Goal: Transaction & Acquisition: Purchase product/service

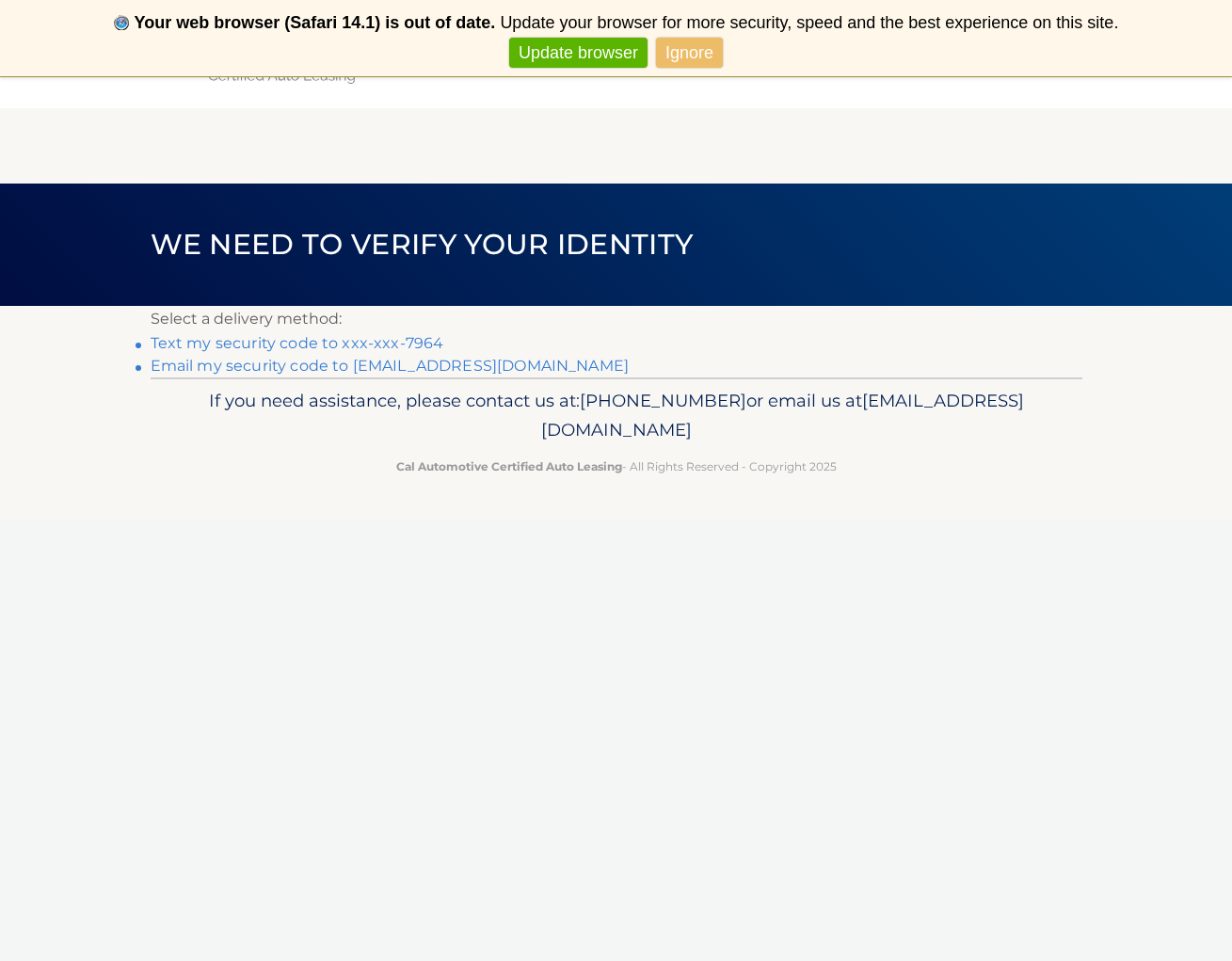
click at [410, 338] on link "Text my security code to xxx-xxx-7964" at bounding box center [297, 343] width 293 height 17
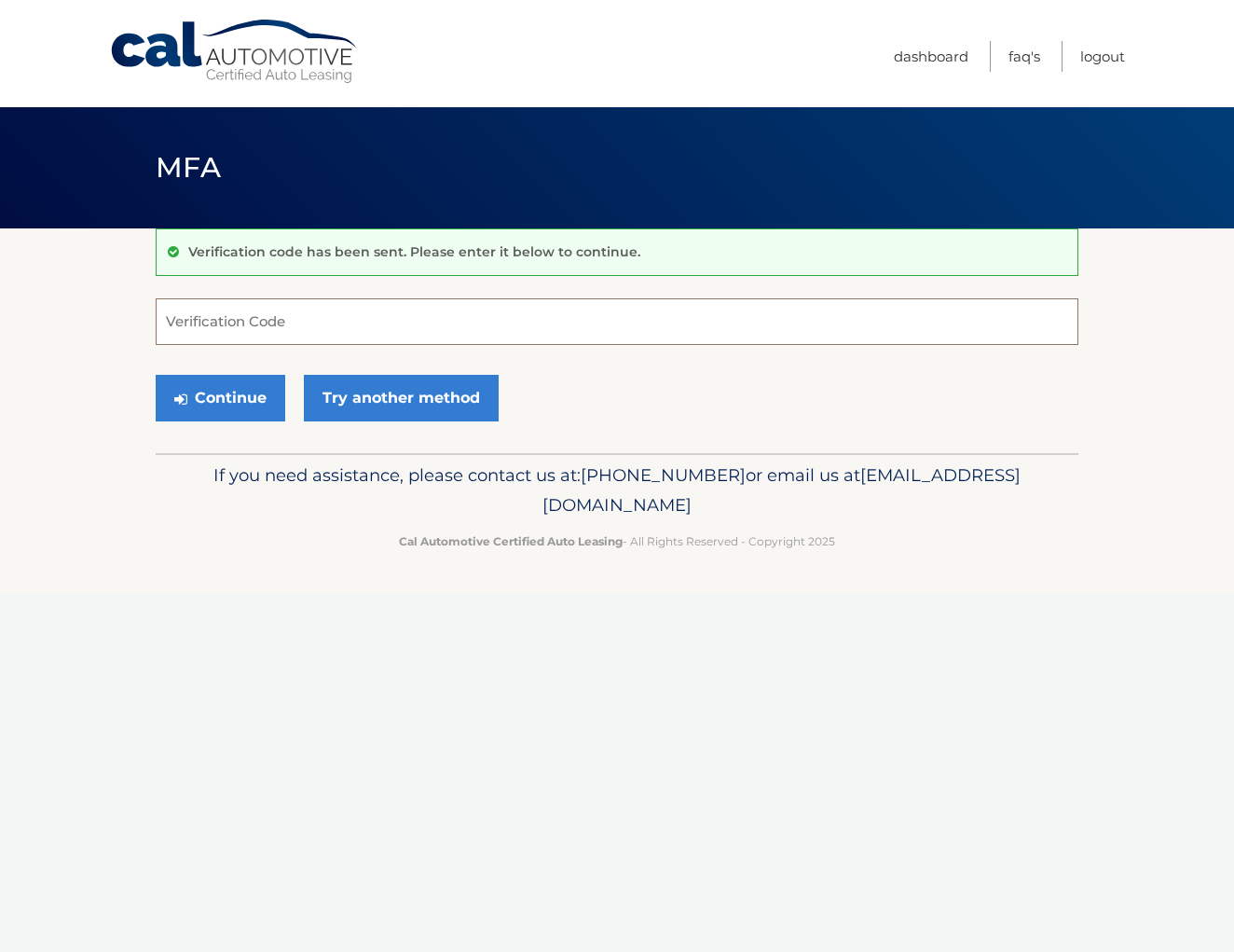
click at [336, 322] on input "Verification Code" at bounding box center [617, 321] width 922 height 47
click at [338, 322] on input "Verification Code" at bounding box center [617, 321] width 922 height 47
type input "376022"
click at [224, 402] on button "Continue" at bounding box center [220, 398] width 129 height 47
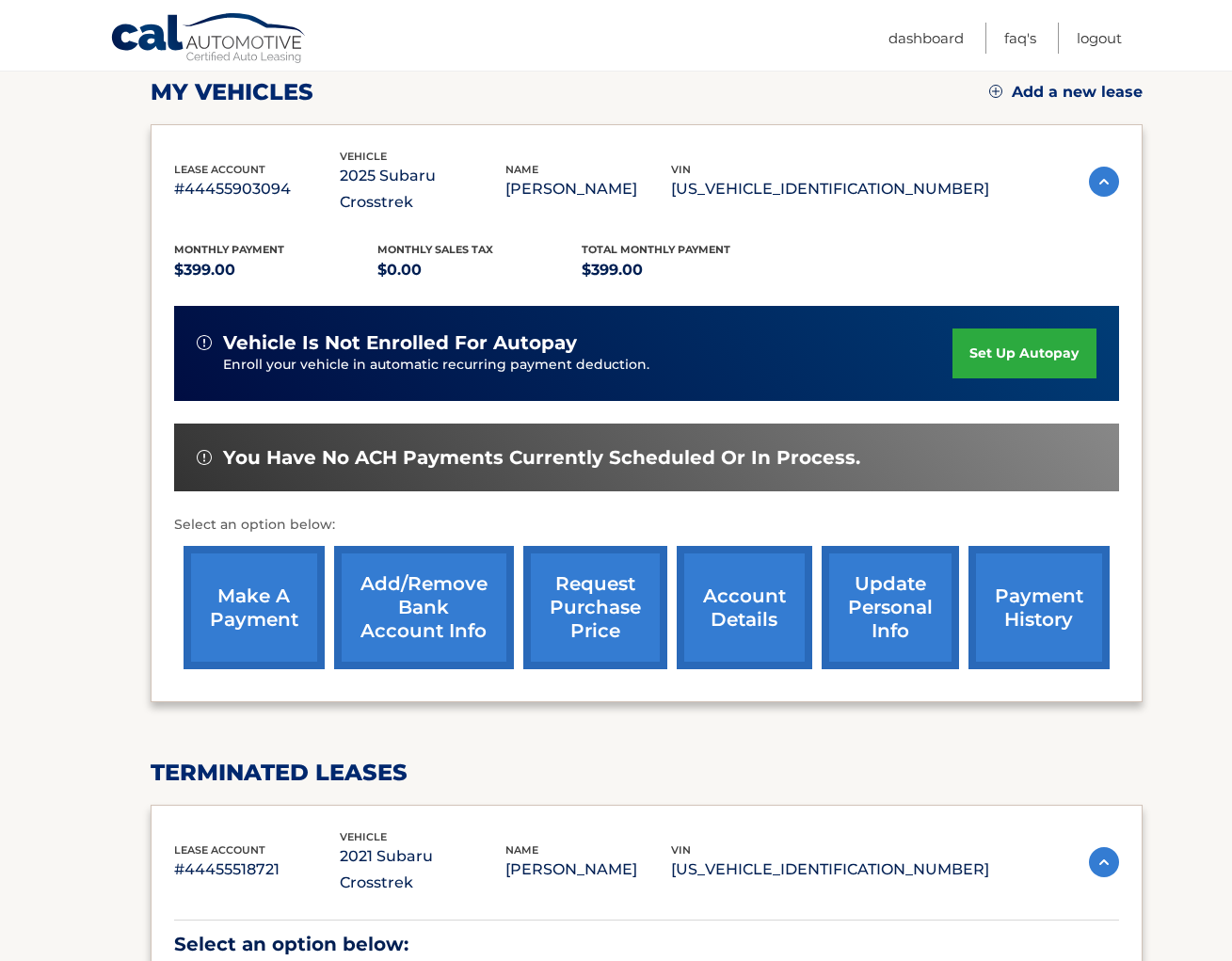
scroll to position [259, 0]
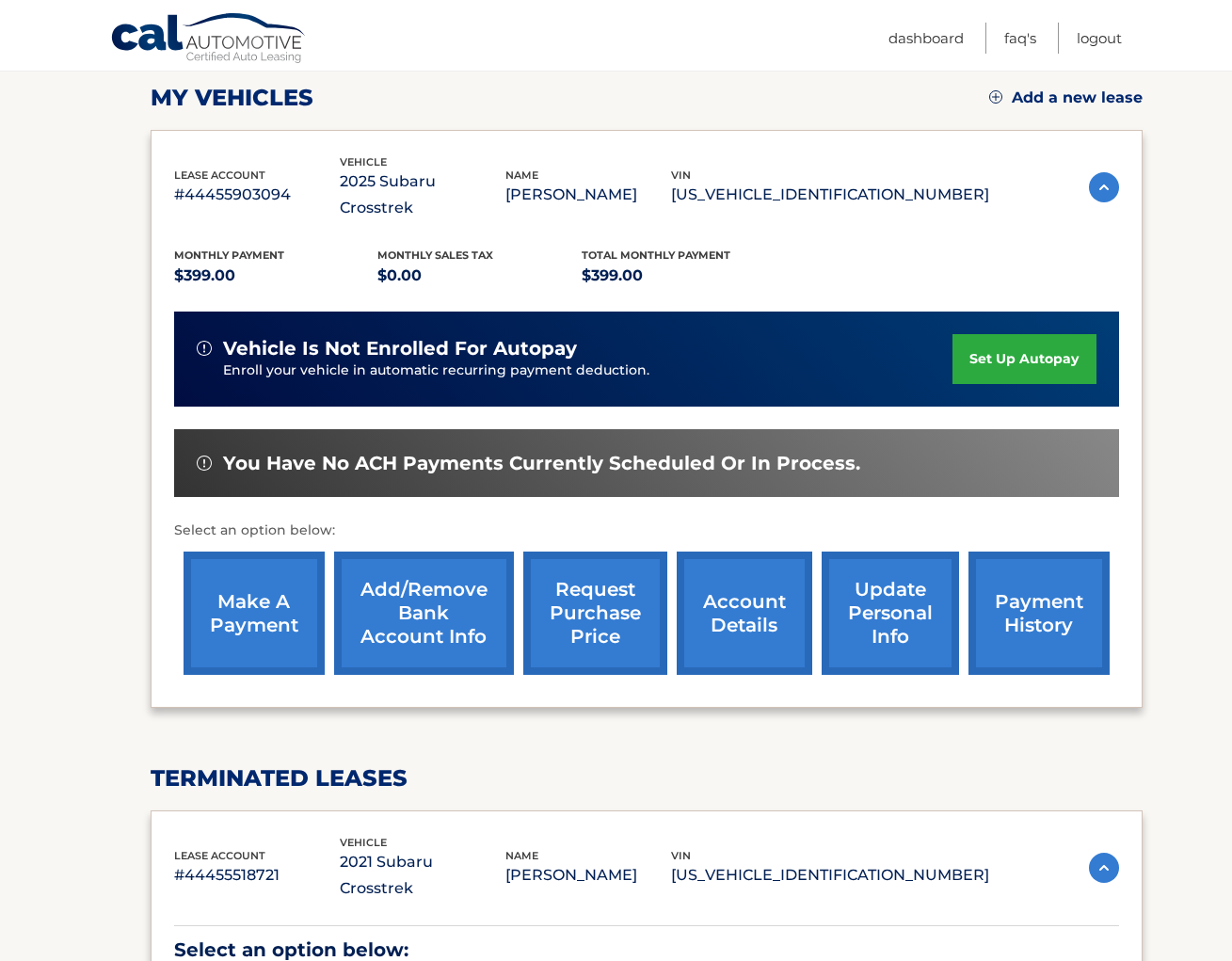
click at [255, 596] on link "make a payment" at bounding box center [255, 613] width 141 height 123
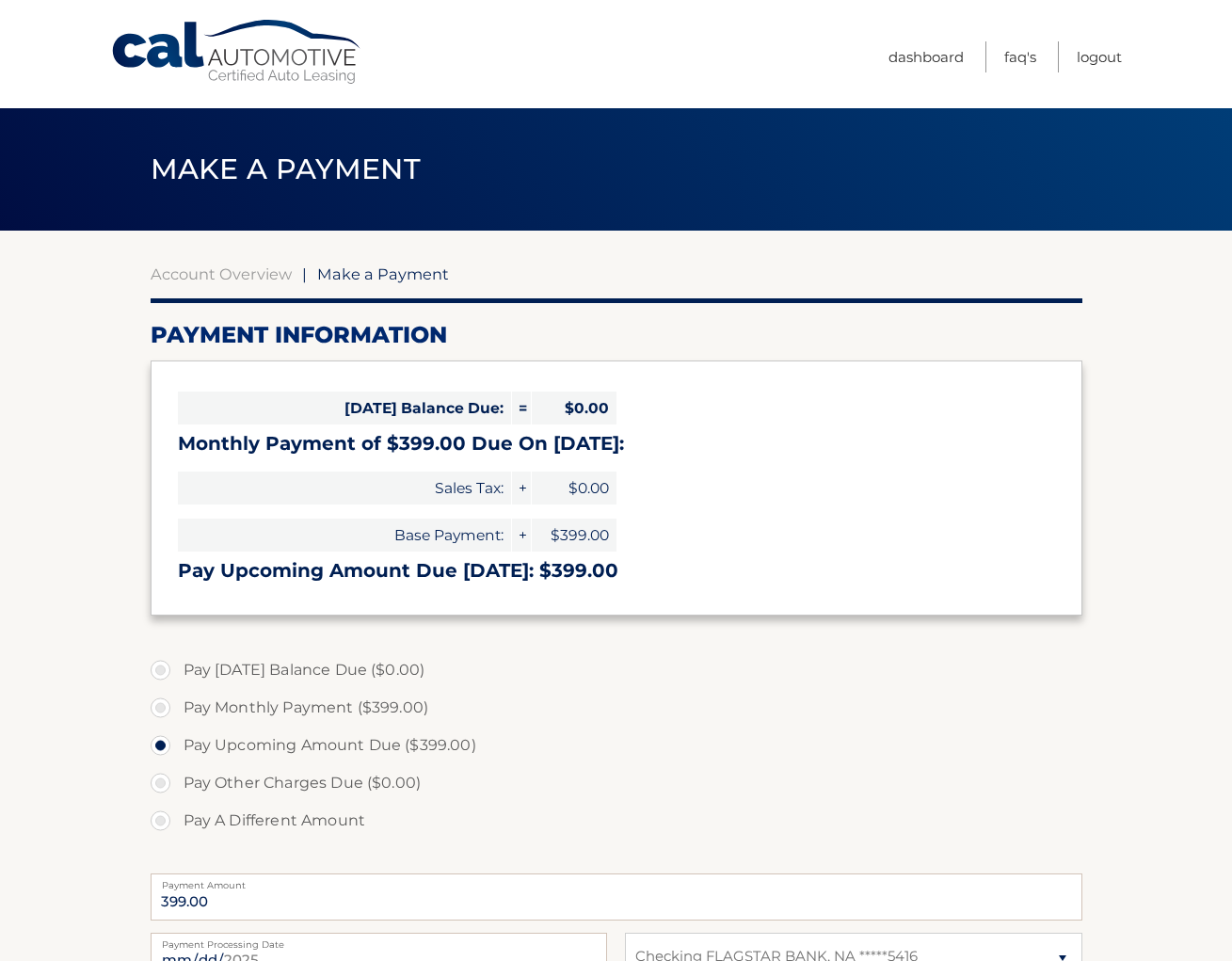
select select "NmYyMDQ4MjEtYjJiMy00ZGE4LTk3OTgtNjk3MzdhNmM3NGM0"
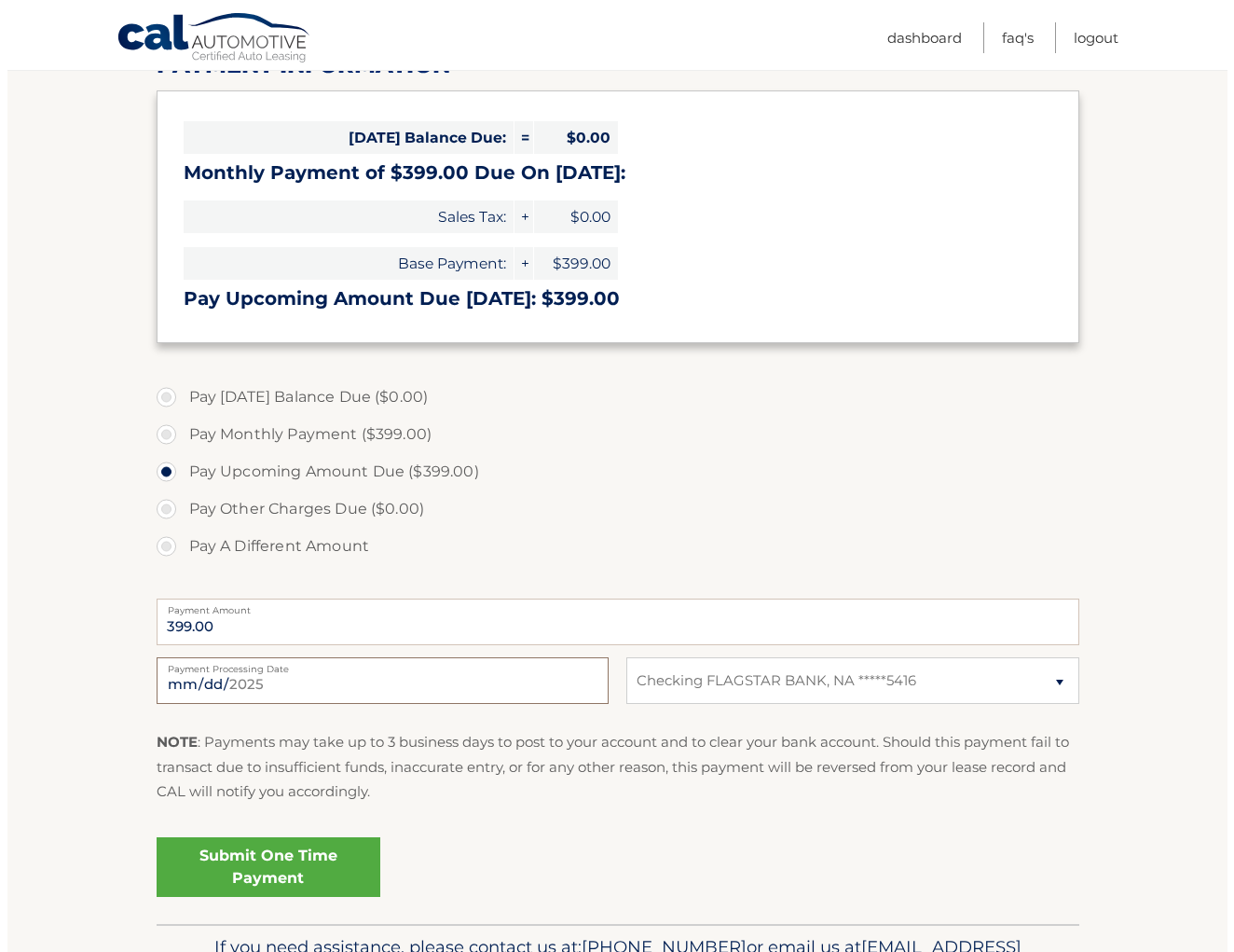
scroll to position [10, 0]
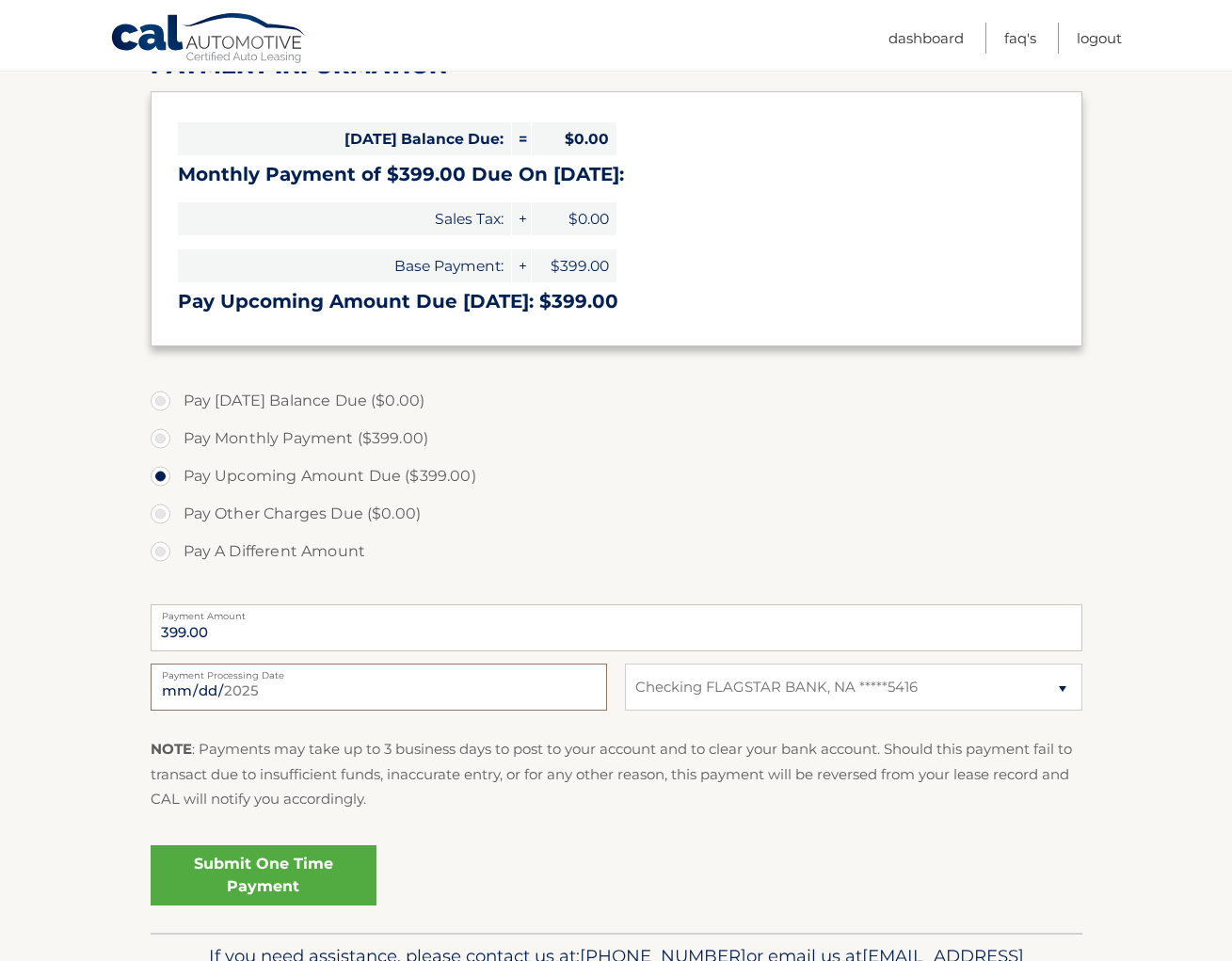
click at [335, 686] on input "2025-08-29" at bounding box center [378, 686] width 456 height 47
type input "2025-09-03"
click at [914, 831] on fieldset "Pay Today's Balance Due ($0.00) Pay Monthly Payment ($399.00) Pay Upcoming Amou…" at bounding box center [616, 654] width 931 height 556
click at [332, 864] on link "Submit One Time Payment" at bounding box center [263, 875] width 225 height 60
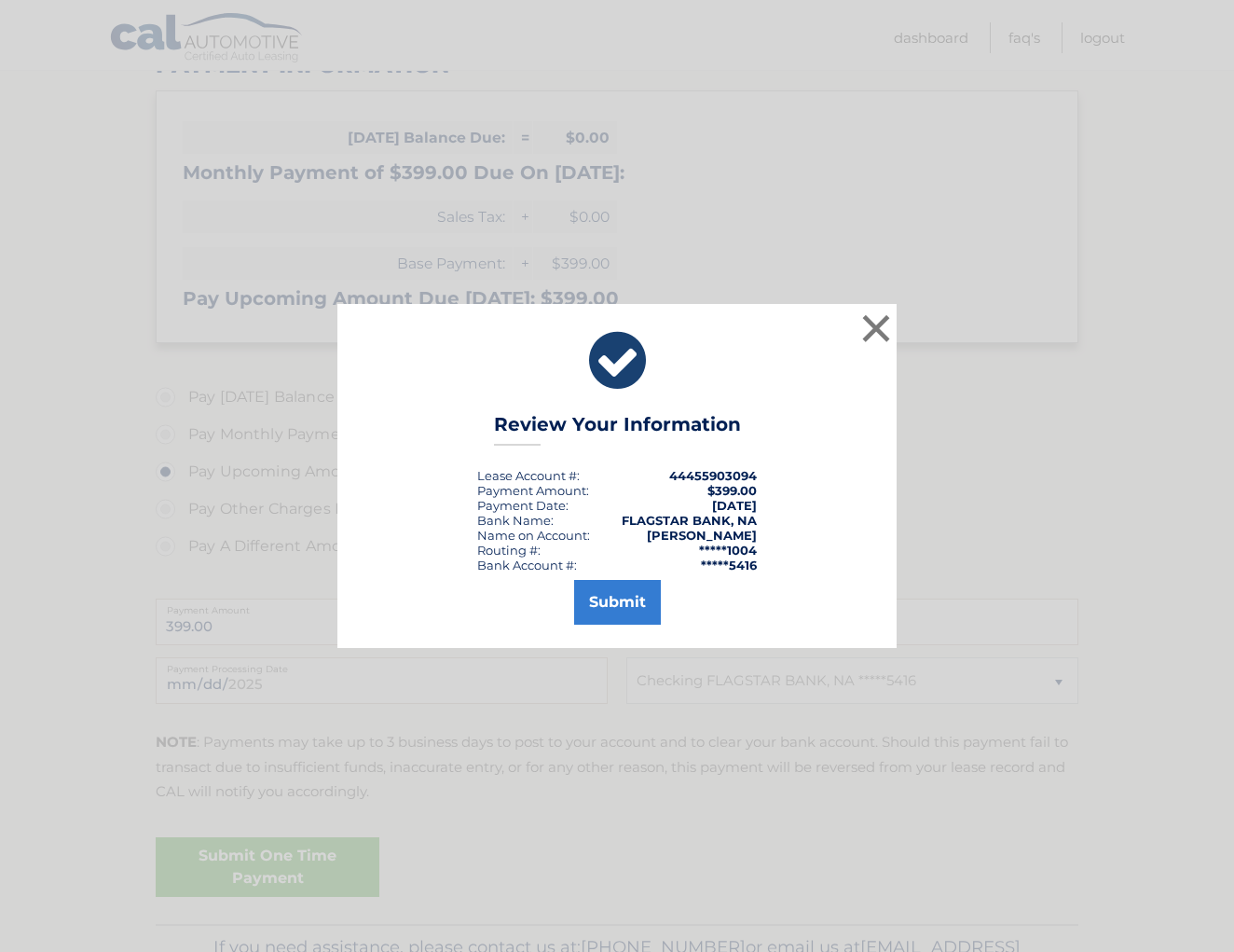
click at [620, 603] on button "Submit" at bounding box center [617, 602] width 86 height 45
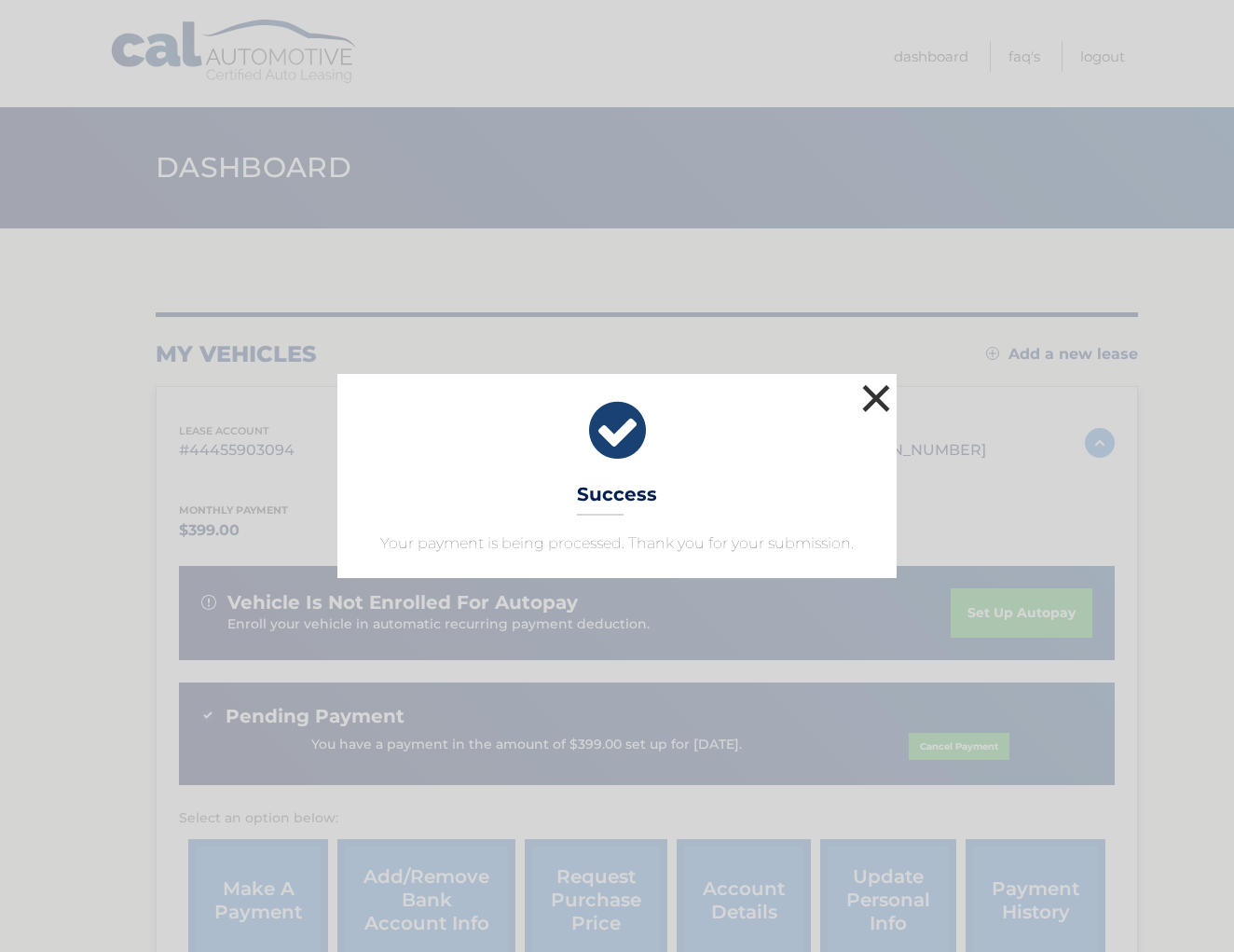
click at [887, 404] on button "×" at bounding box center [875, 398] width 37 height 37
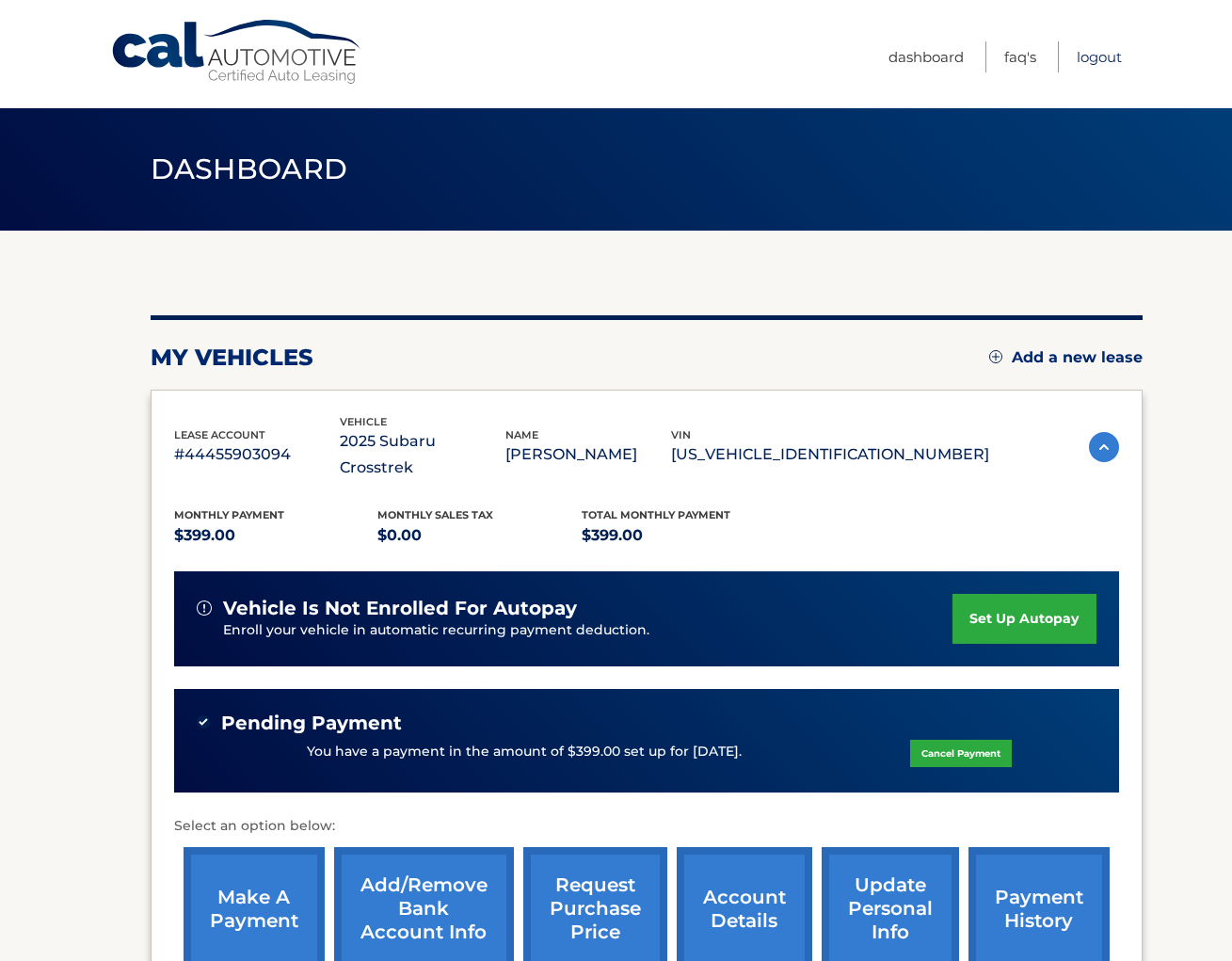
click at [1097, 59] on link "Logout" at bounding box center [1098, 57] width 45 height 31
